Goal: Navigation & Orientation: Find specific page/section

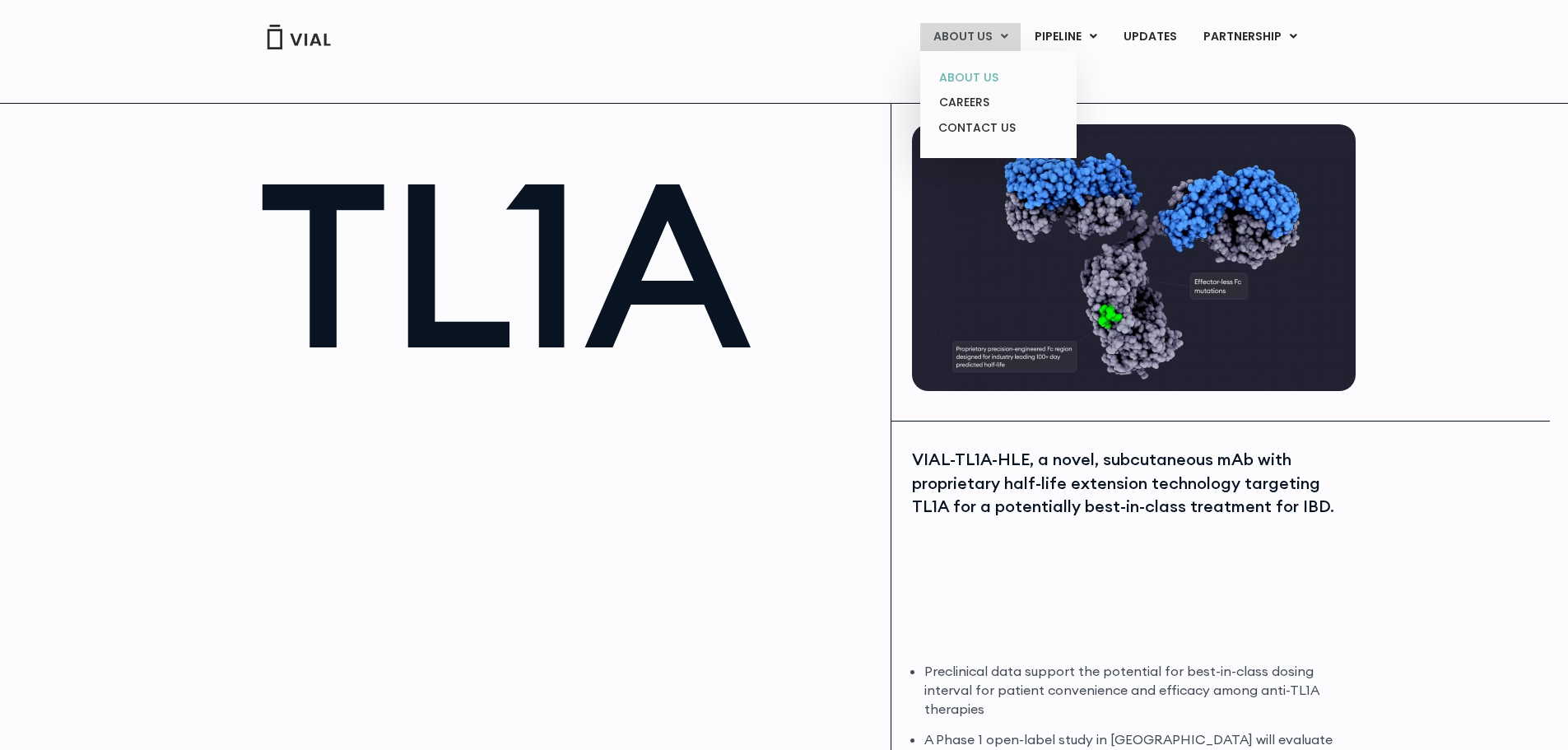
click at [986, 77] on link "ABOUT US" at bounding box center [999, 78] width 144 height 26
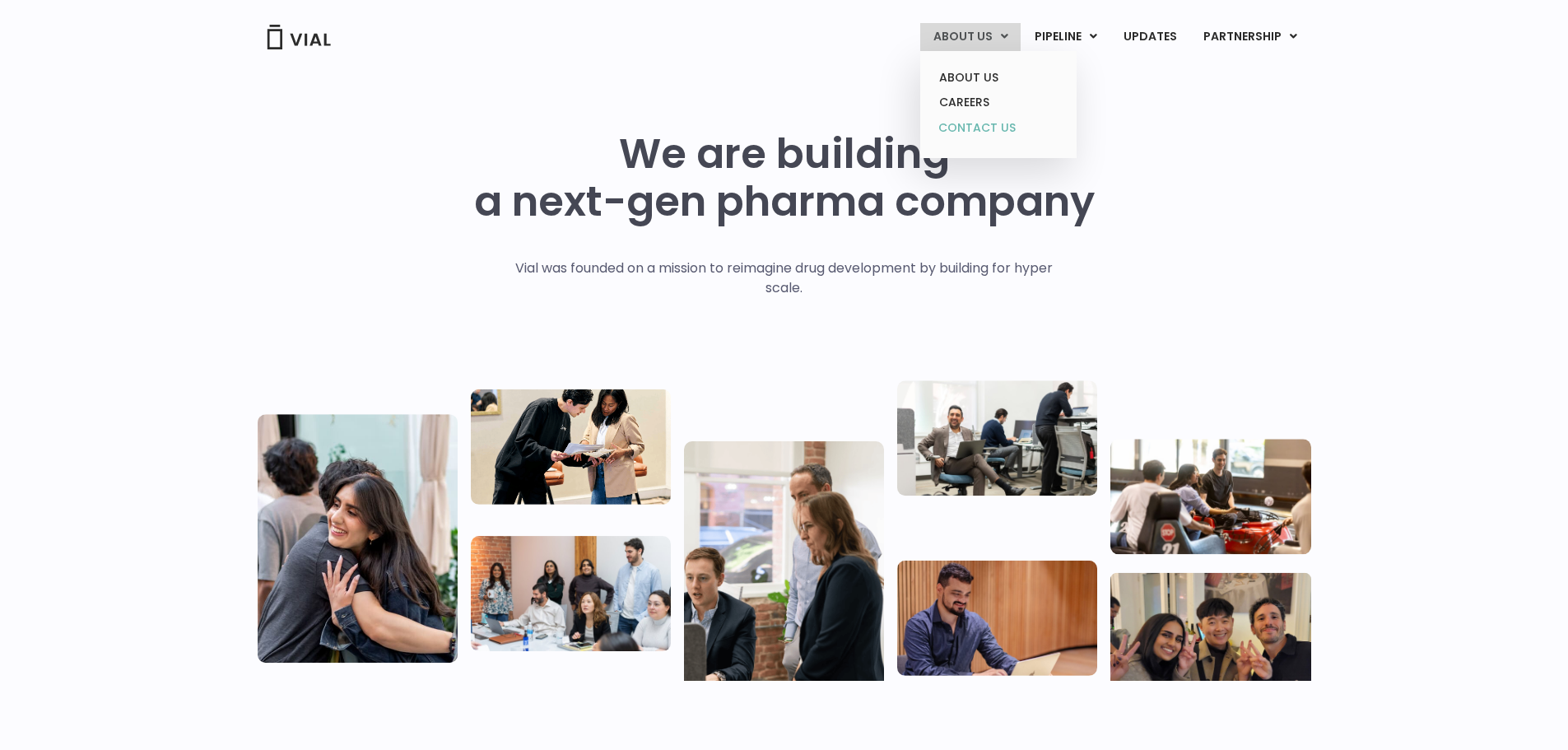
click at [986, 118] on link "CONTACT US" at bounding box center [999, 128] width 144 height 26
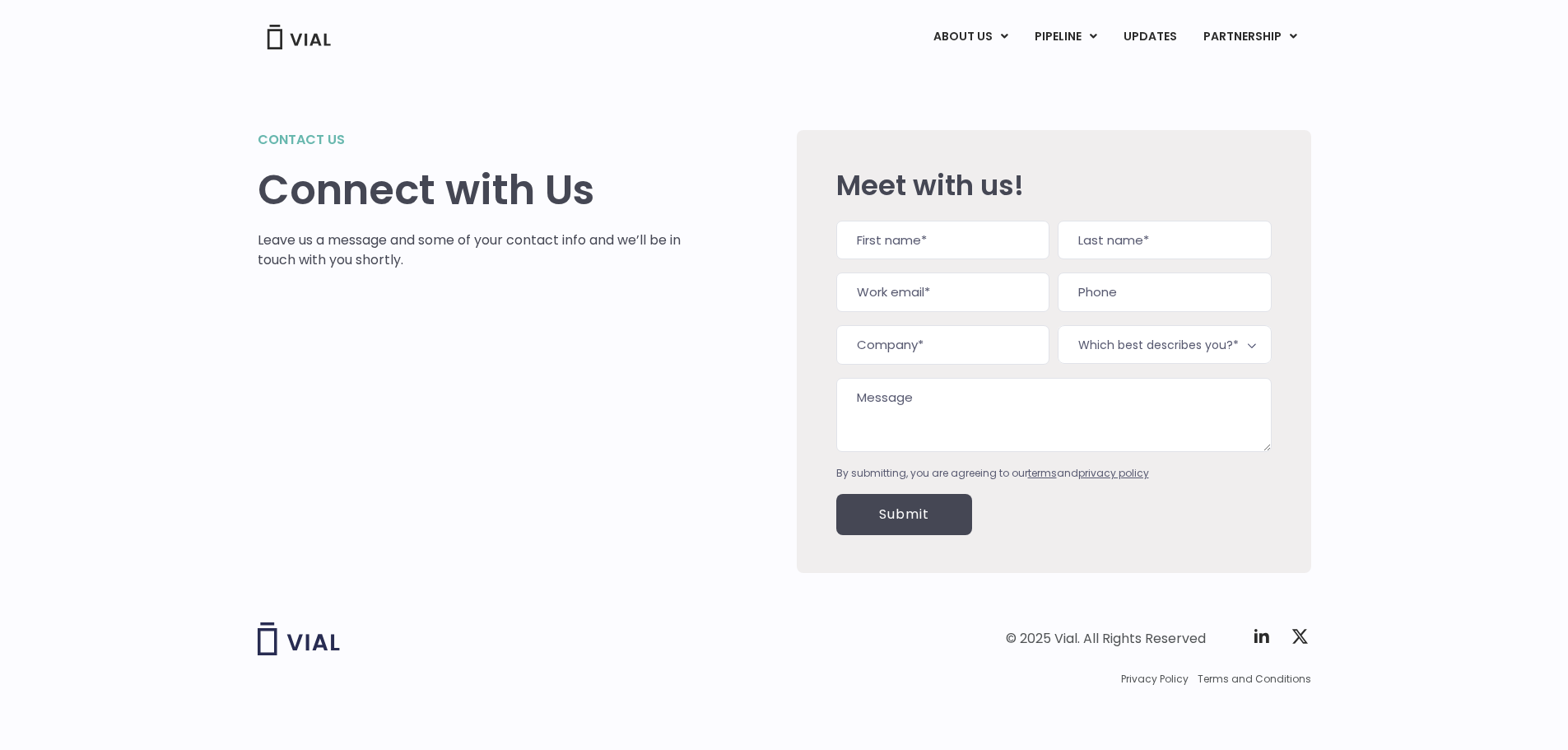
scroll to position [3, 0]
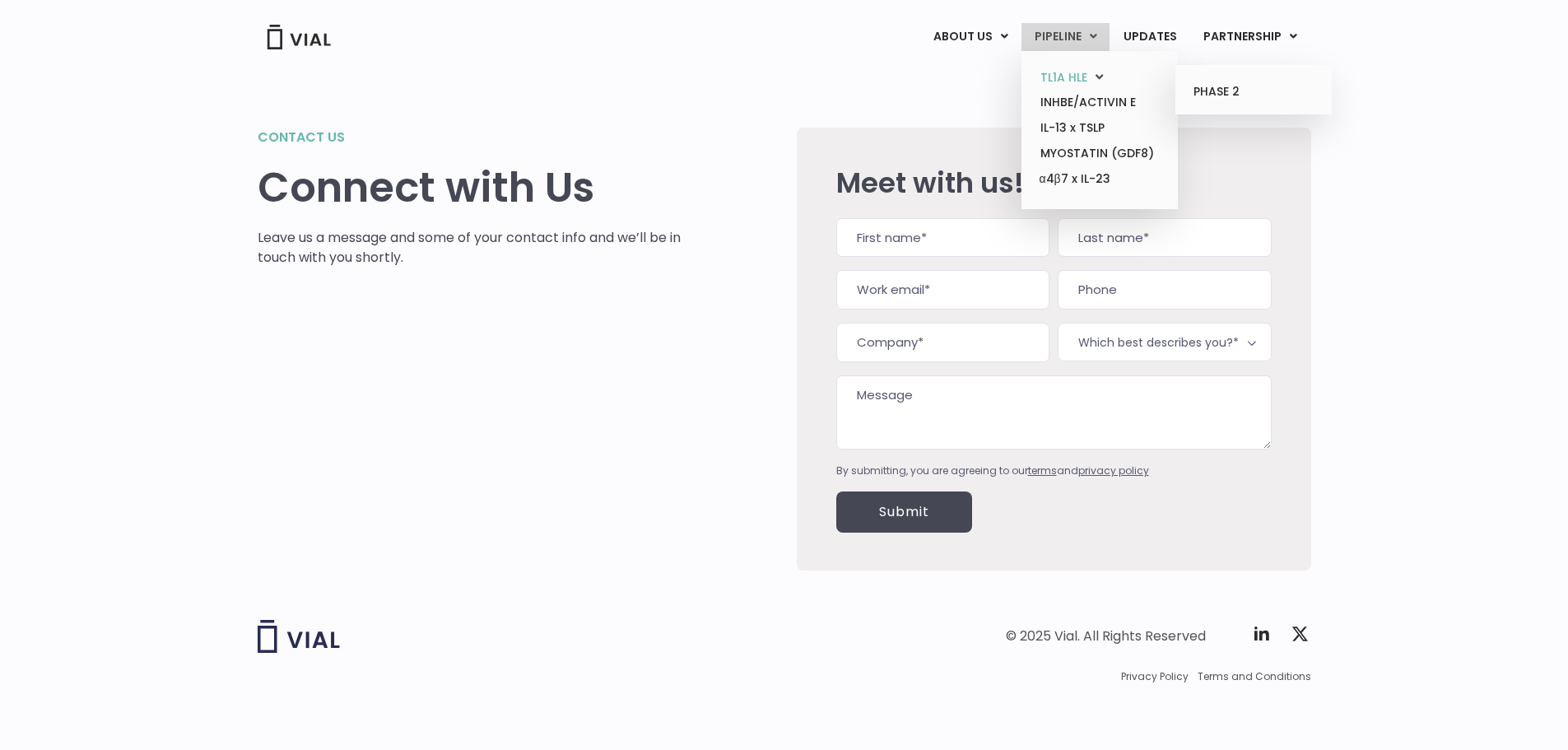
click at [1090, 72] on link "TL1A HLE" at bounding box center [1100, 78] width 144 height 26
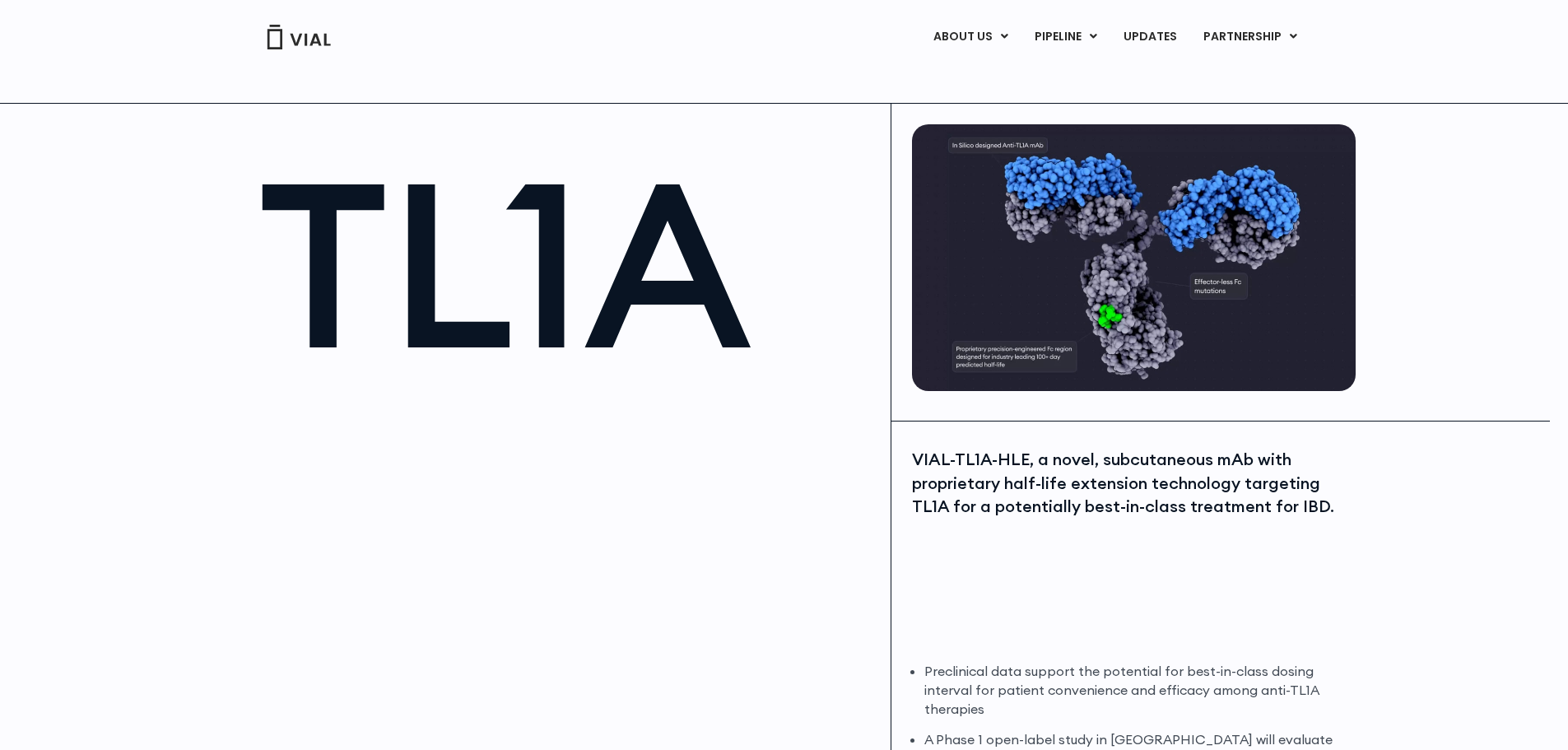
scroll to position [247, 0]
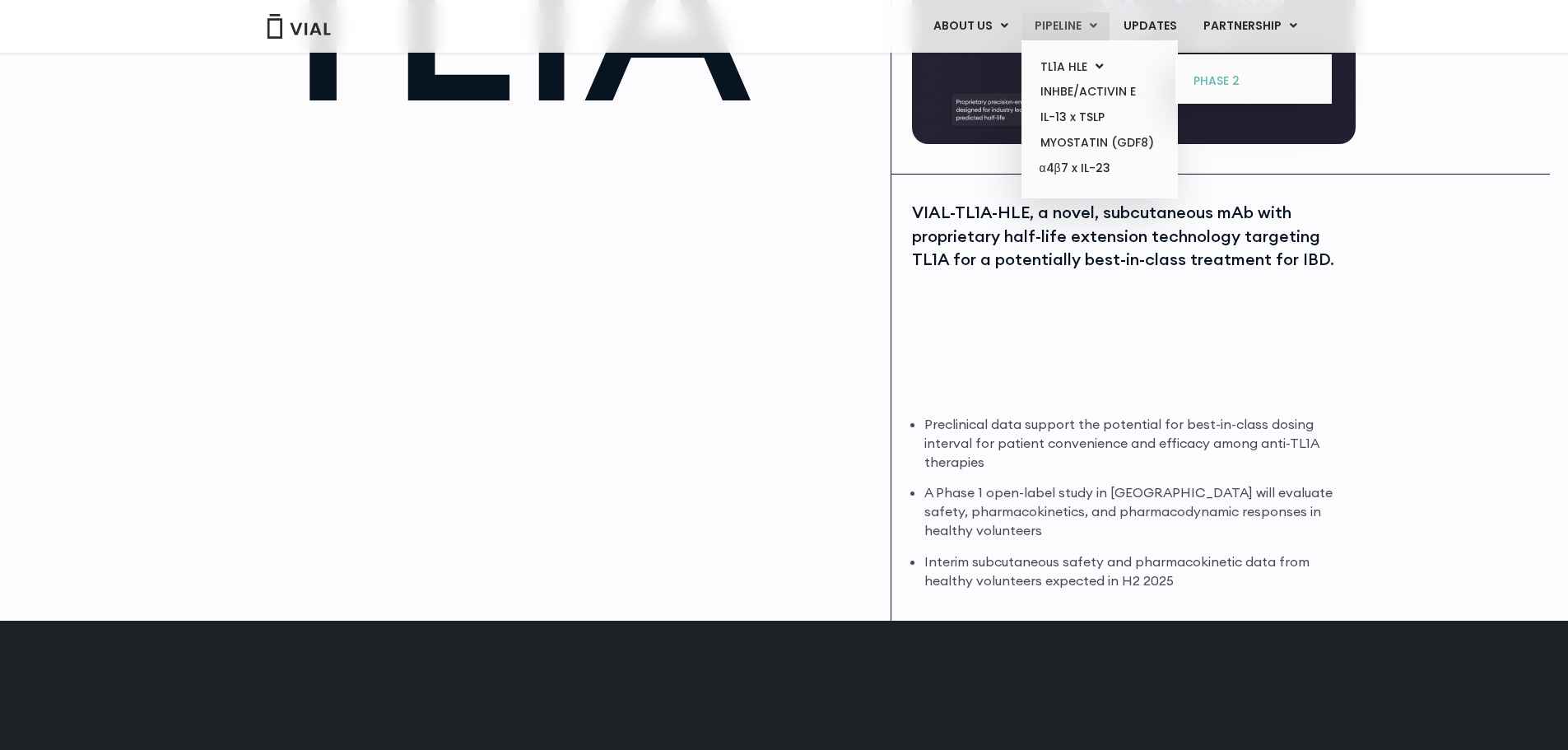
click at [1197, 82] on link "PHASE 2" at bounding box center [1254, 81] width 144 height 26
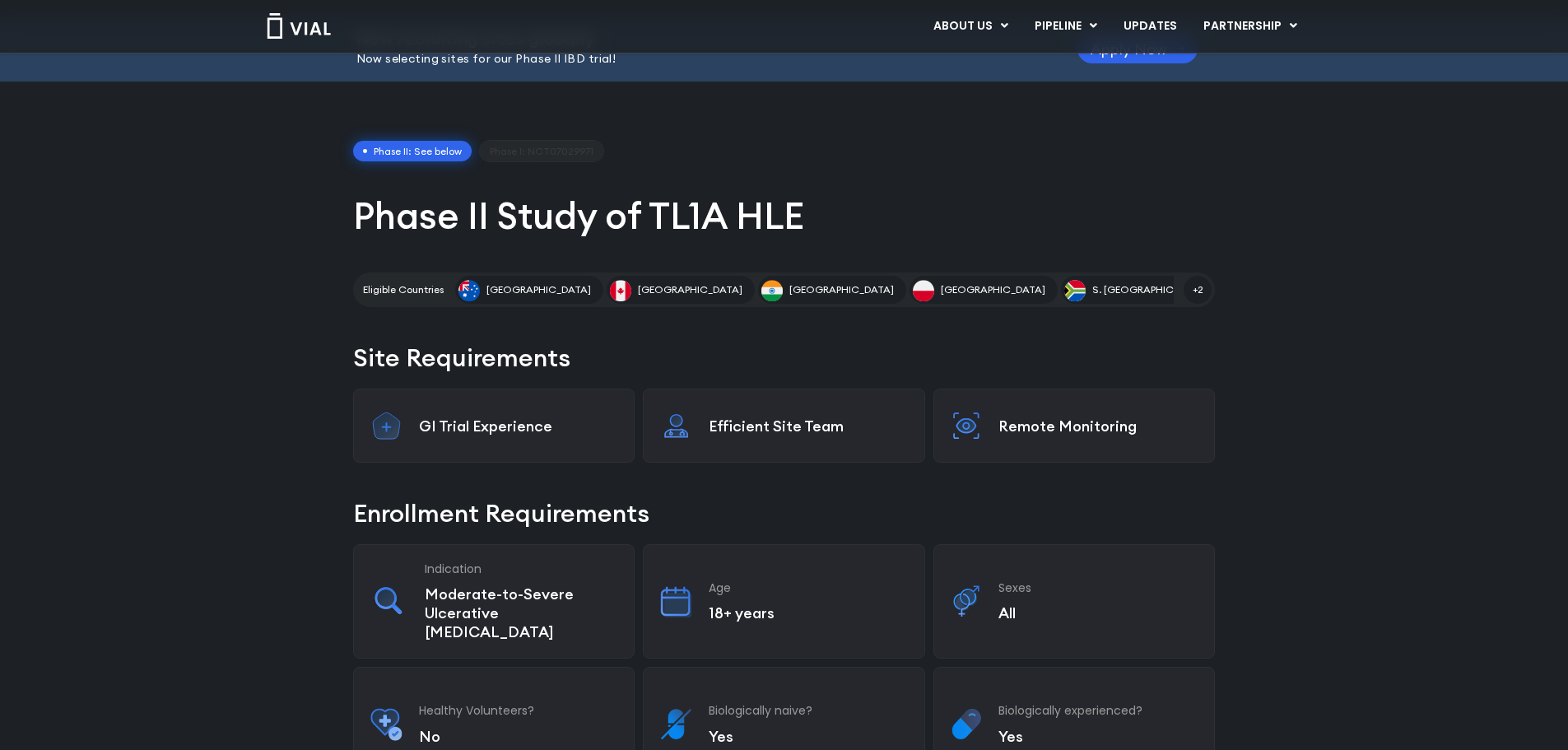
scroll to position [165, 0]
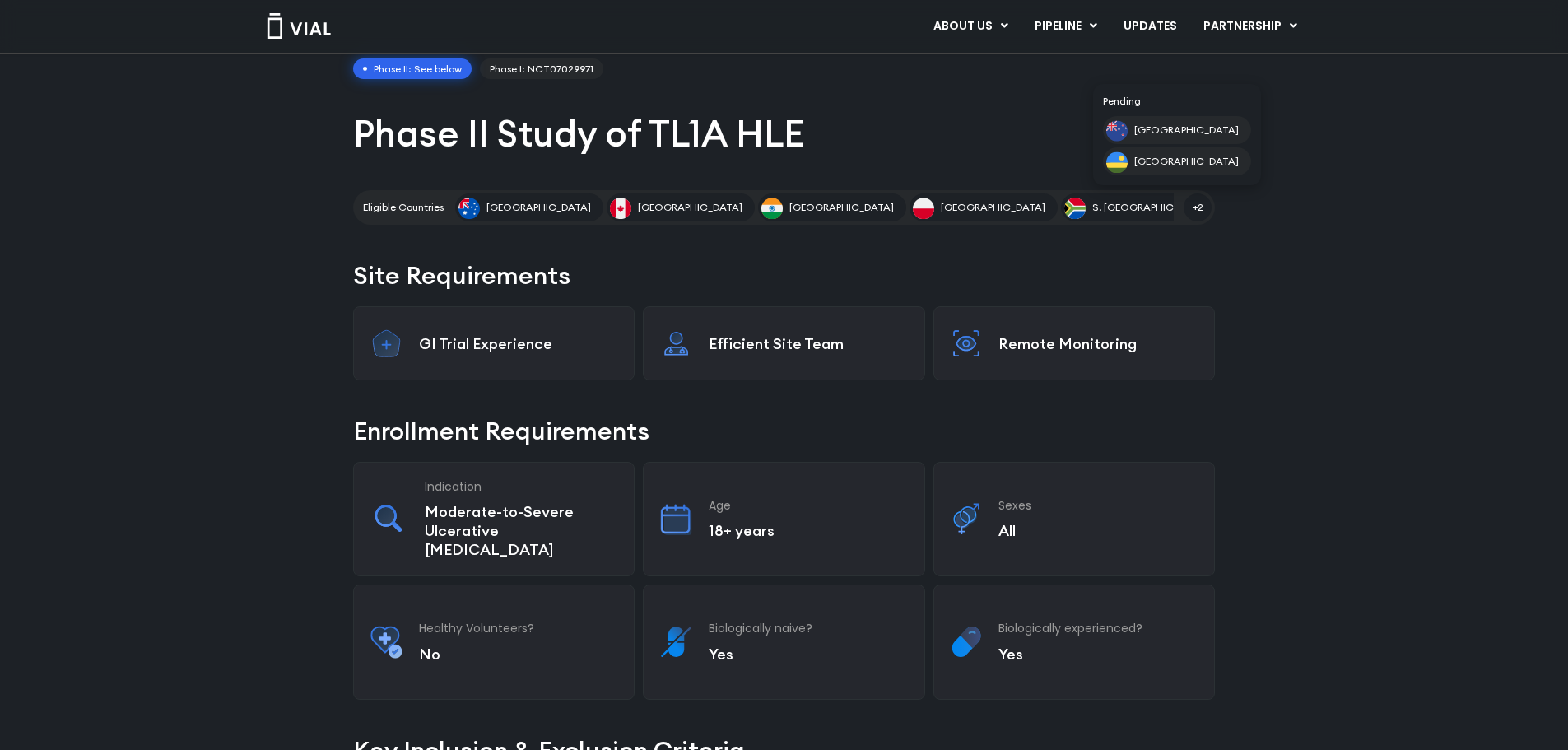
click at [1186, 213] on span "+2" at bounding box center [1197, 207] width 28 height 28
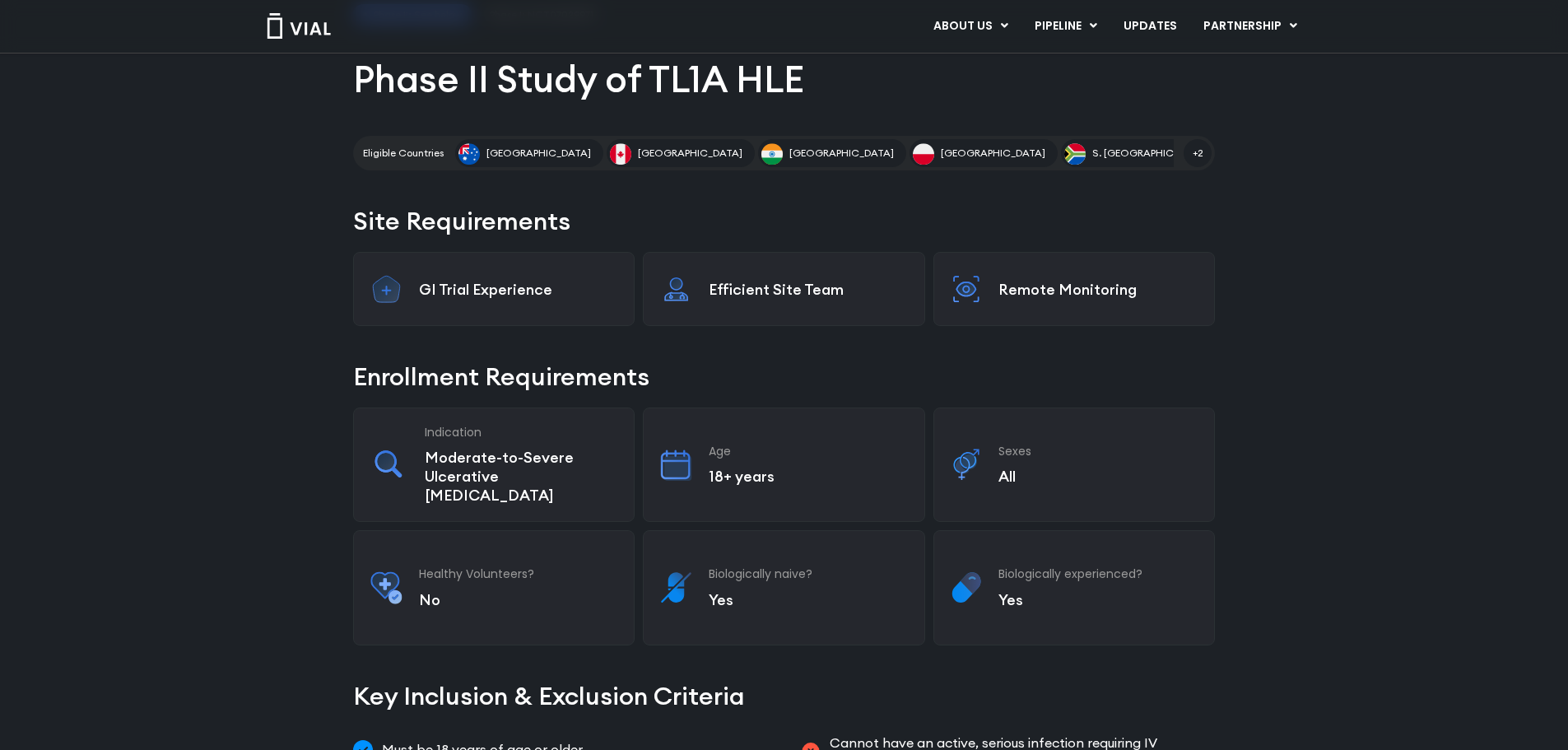
scroll to position [0, 0]
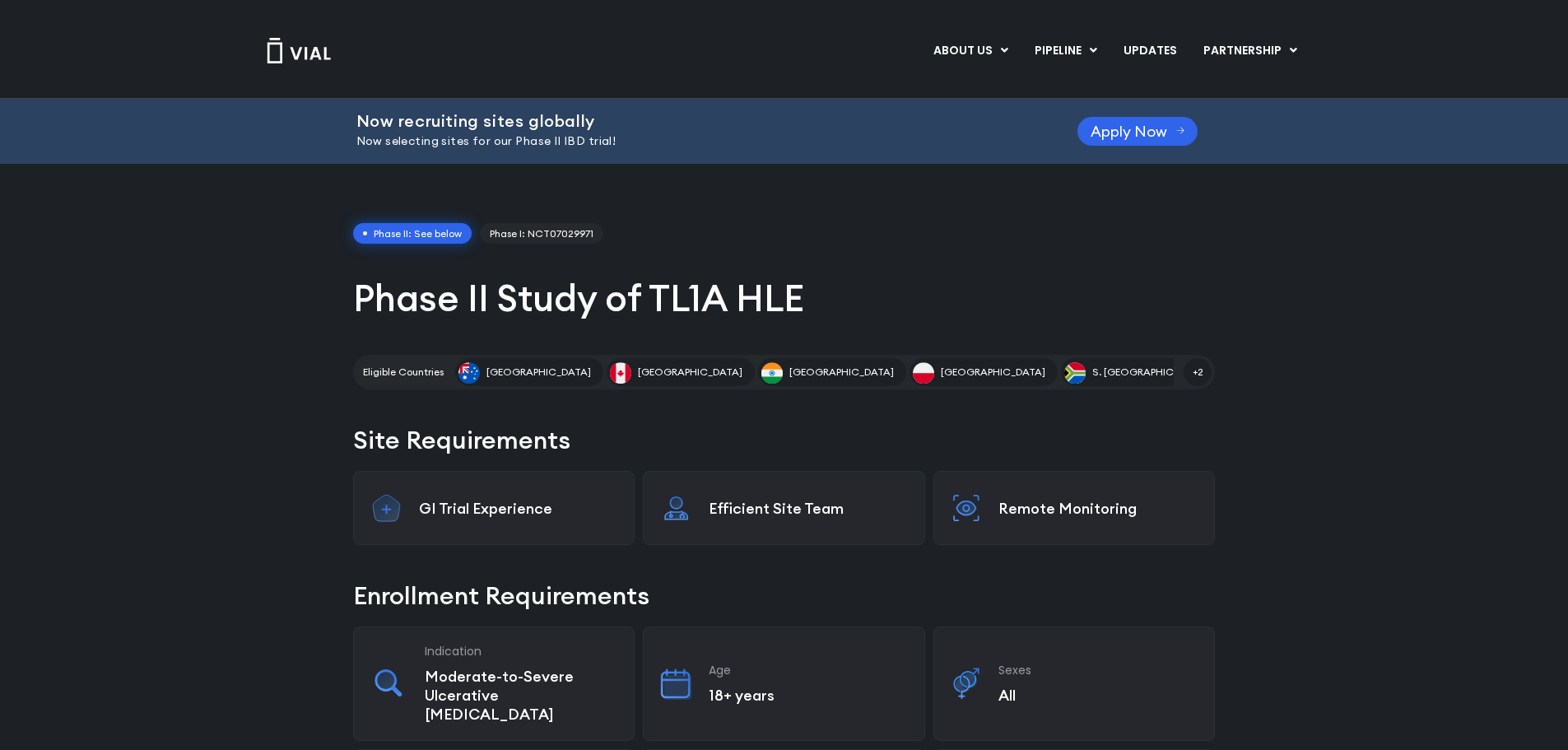
click at [427, 234] on span "Phase II: See below" at bounding box center [412, 234] width 118 height 21
